Goal: Navigation & Orientation: Find specific page/section

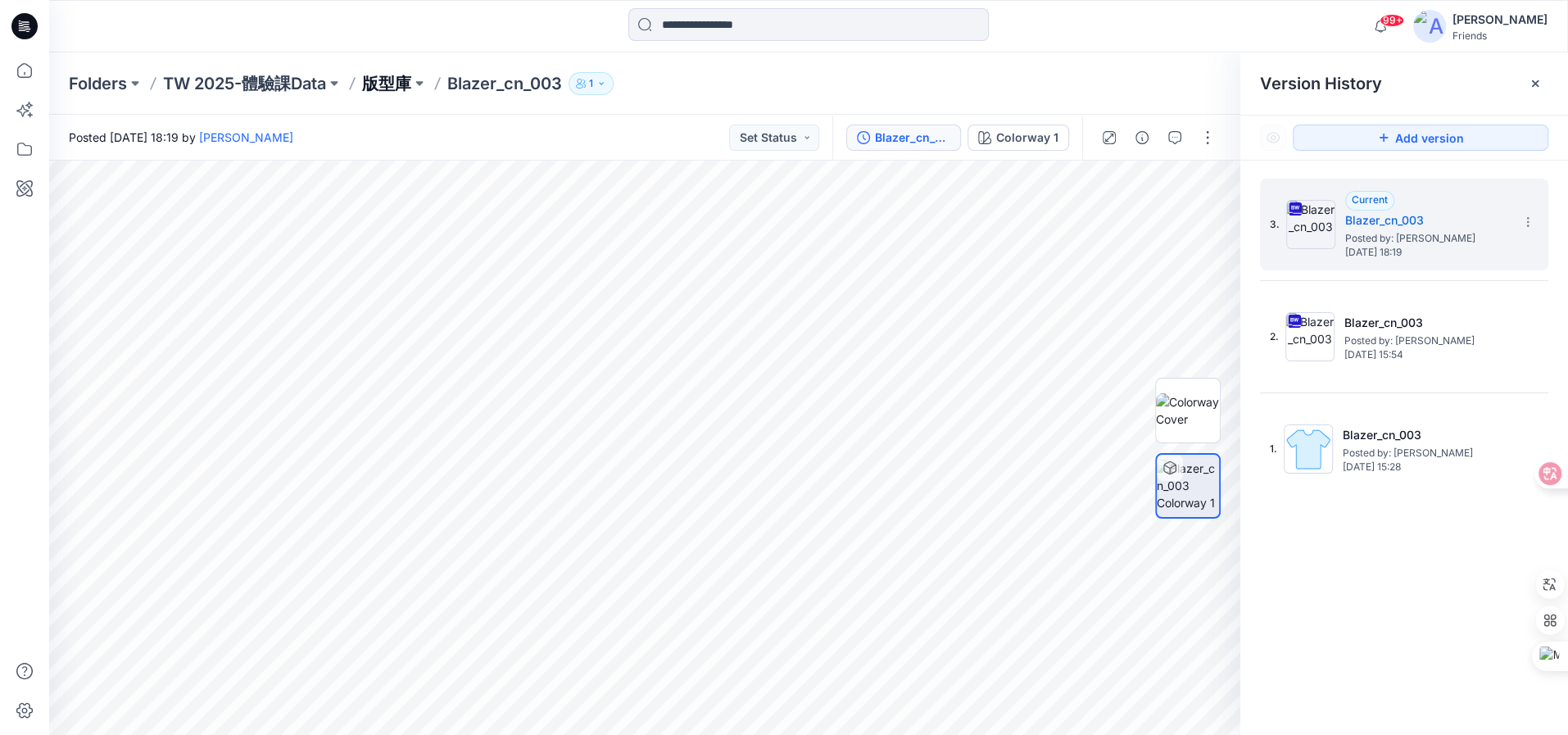
click at [372, 75] on p "版型庫" at bounding box center [387, 84] width 49 height 23
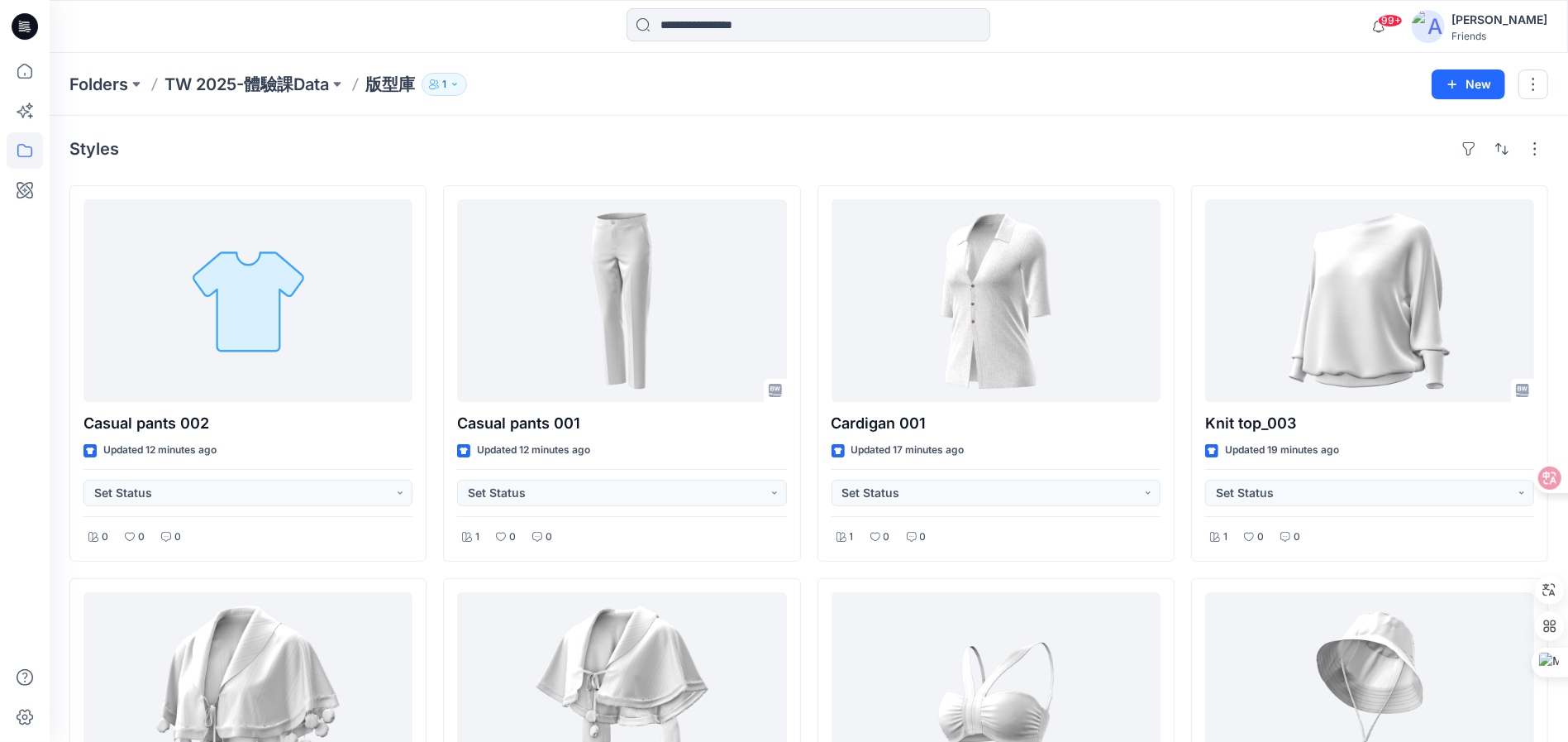
click at [1003, 141] on div "Styles" at bounding box center [808, 149] width 1479 height 27
